Goal: Check status: Check status

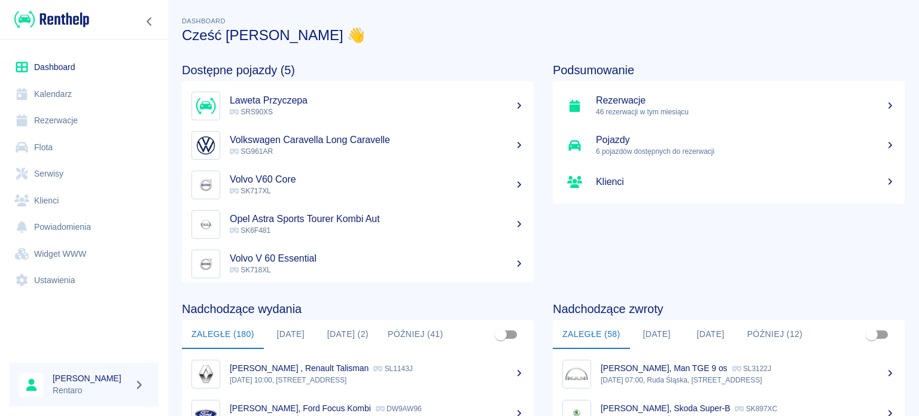
click at [292, 338] on button "[DATE]" at bounding box center [291, 334] width 54 height 29
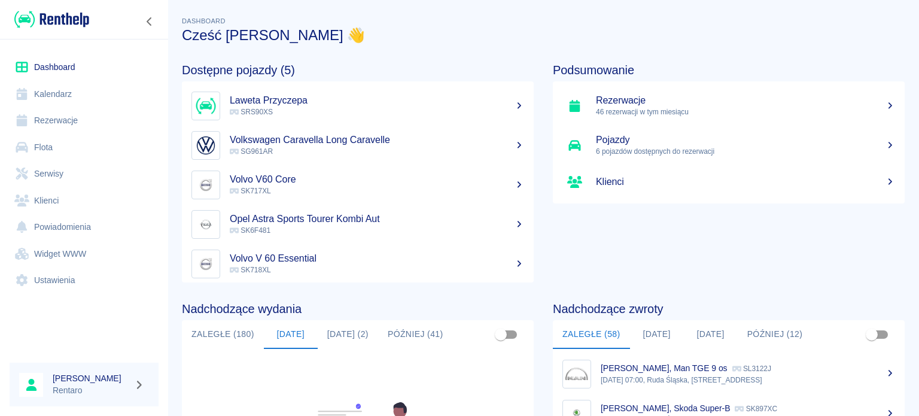
click at [339, 335] on button "Jutro (2)" at bounding box center [348, 334] width 60 height 29
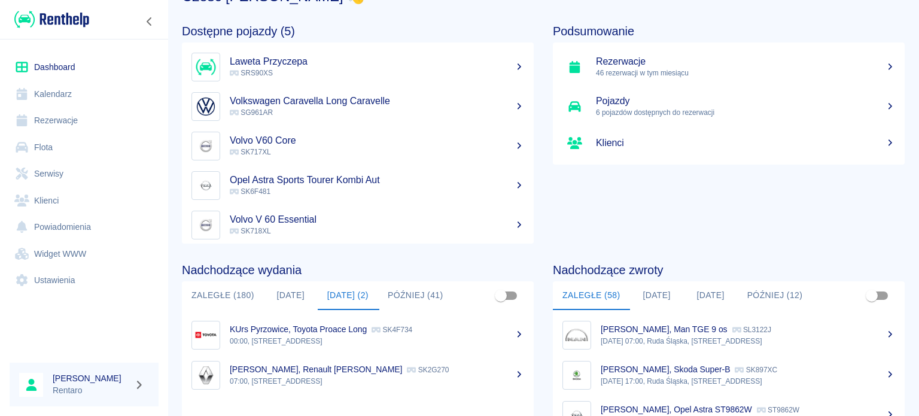
scroll to position [60, 0]
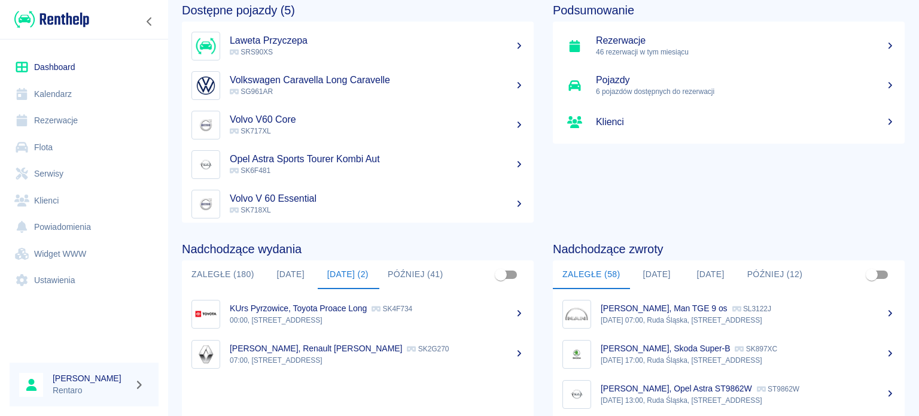
click at [655, 275] on button "[DATE]" at bounding box center [657, 274] width 54 height 29
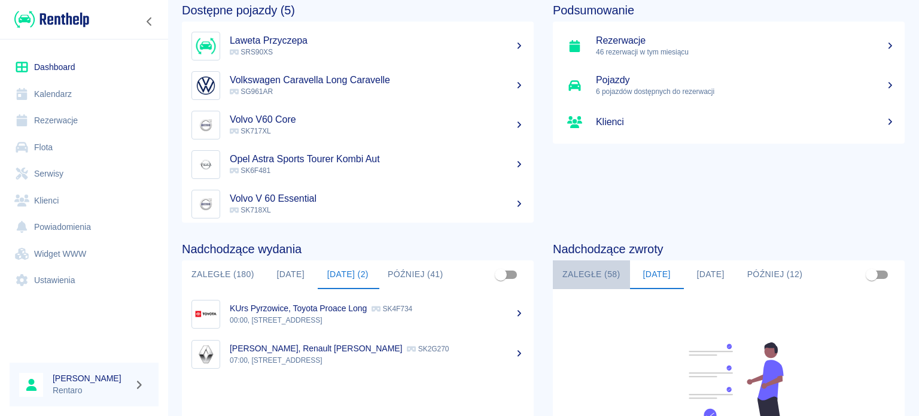
click at [606, 270] on button "Zaległe (58)" at bounding box center [591, 274] width 77 height 29
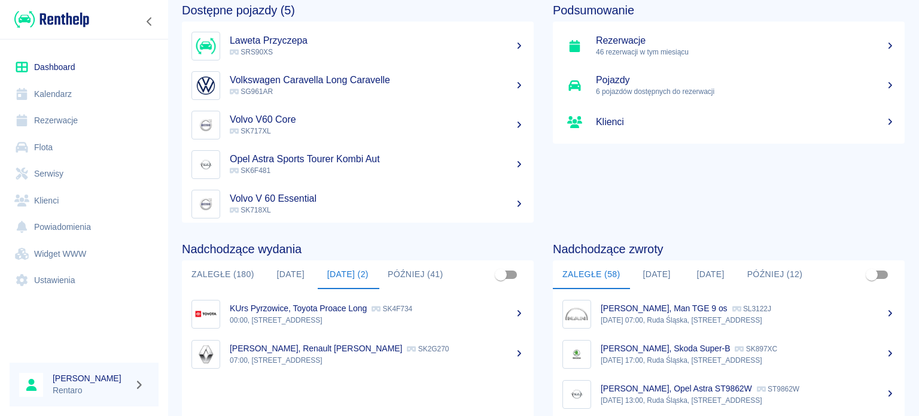
click at [684, 268] on button "[DATE]" at bounding box center [711, 274] width 54 height 29
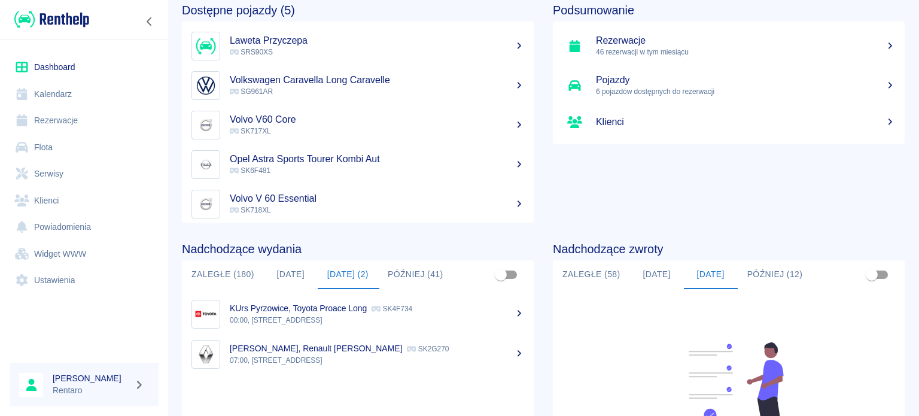
click at [636, 272] on button "[DATE]" at bounding box center [657, 274] width 54 height 29
